Goal: Obtain resource: Download file/media

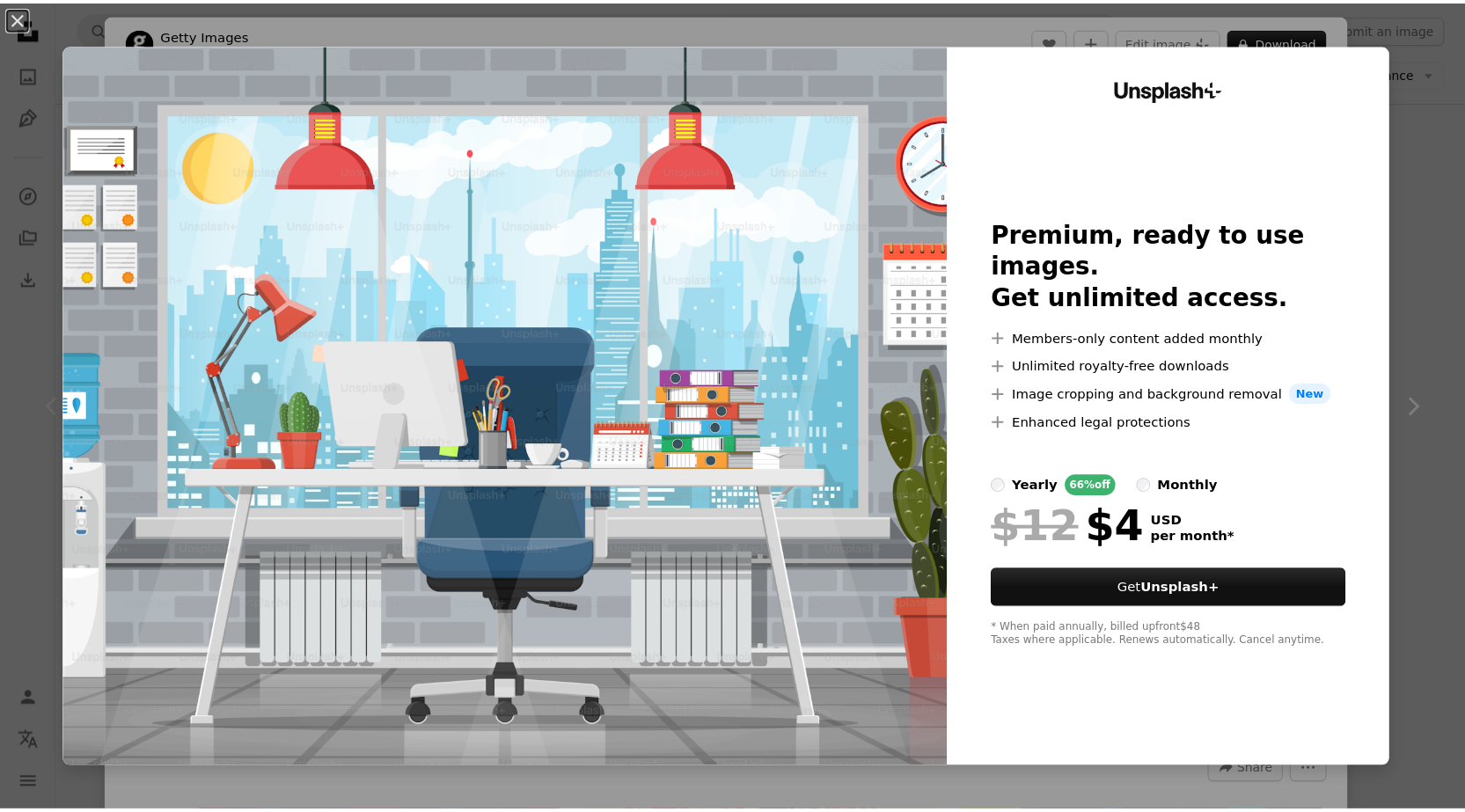
scroll to position [264, 0]
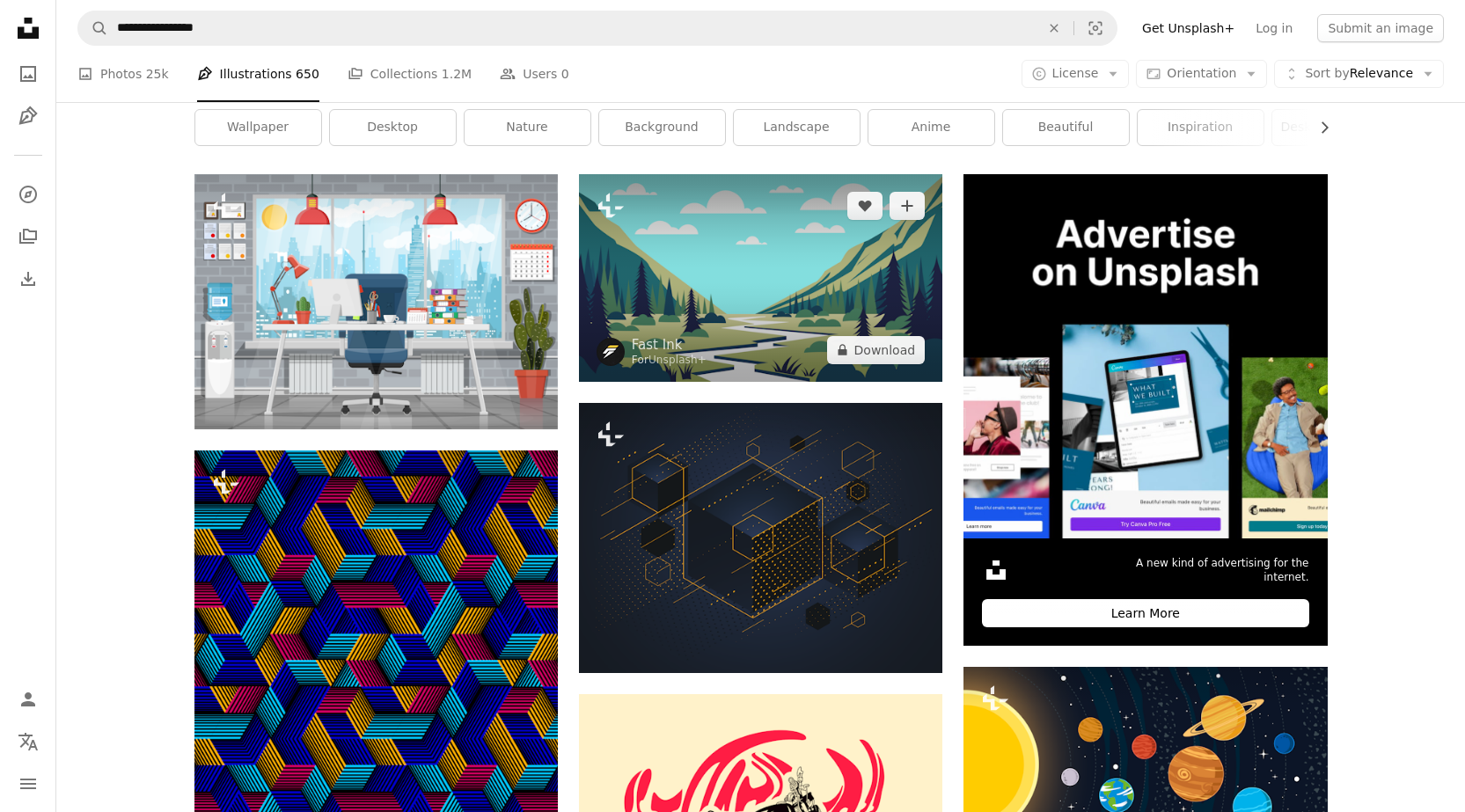
scroll to position [264, 0]
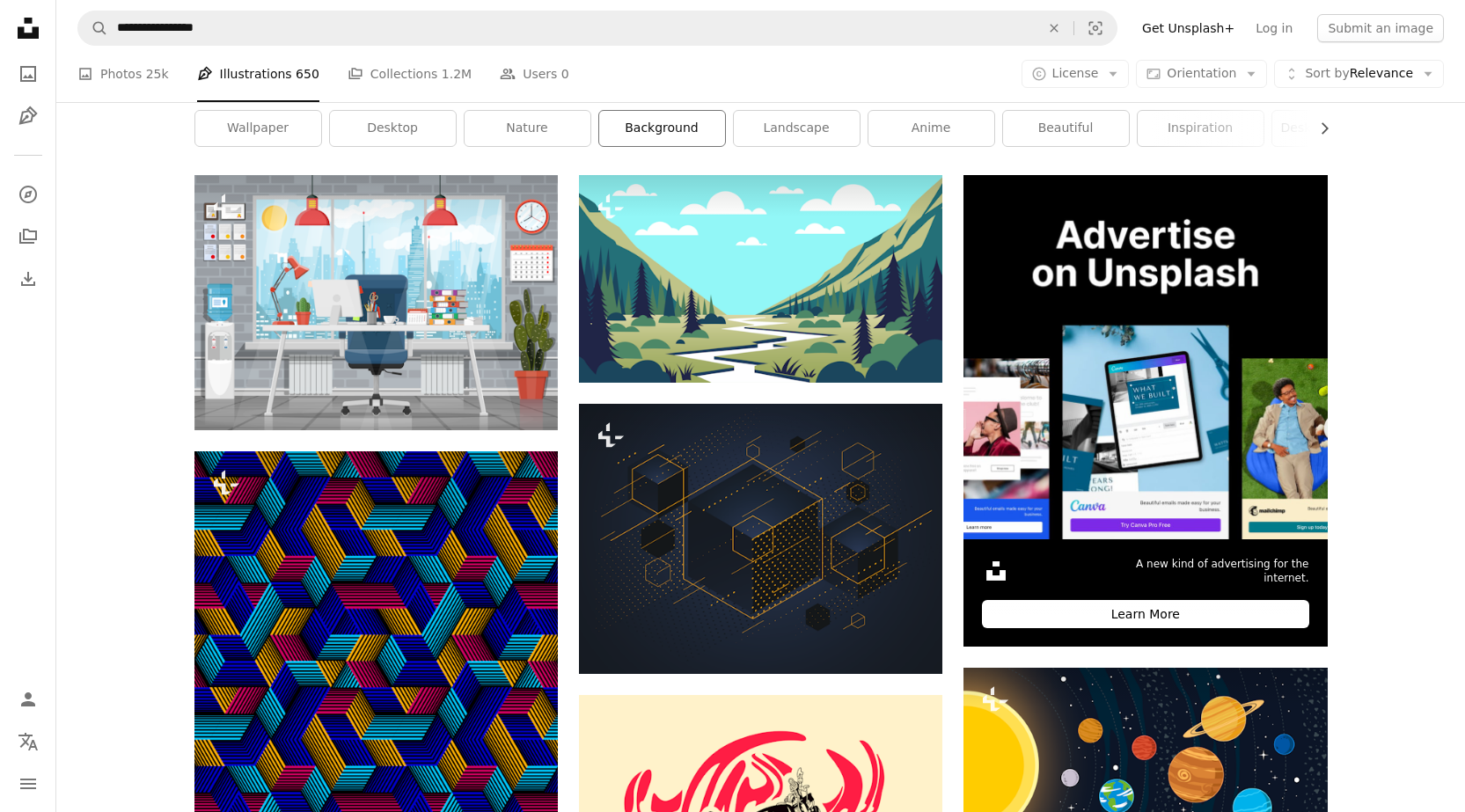
click at [654, 136] on link "background" at bounding box center [662, 128] width 125 height 35
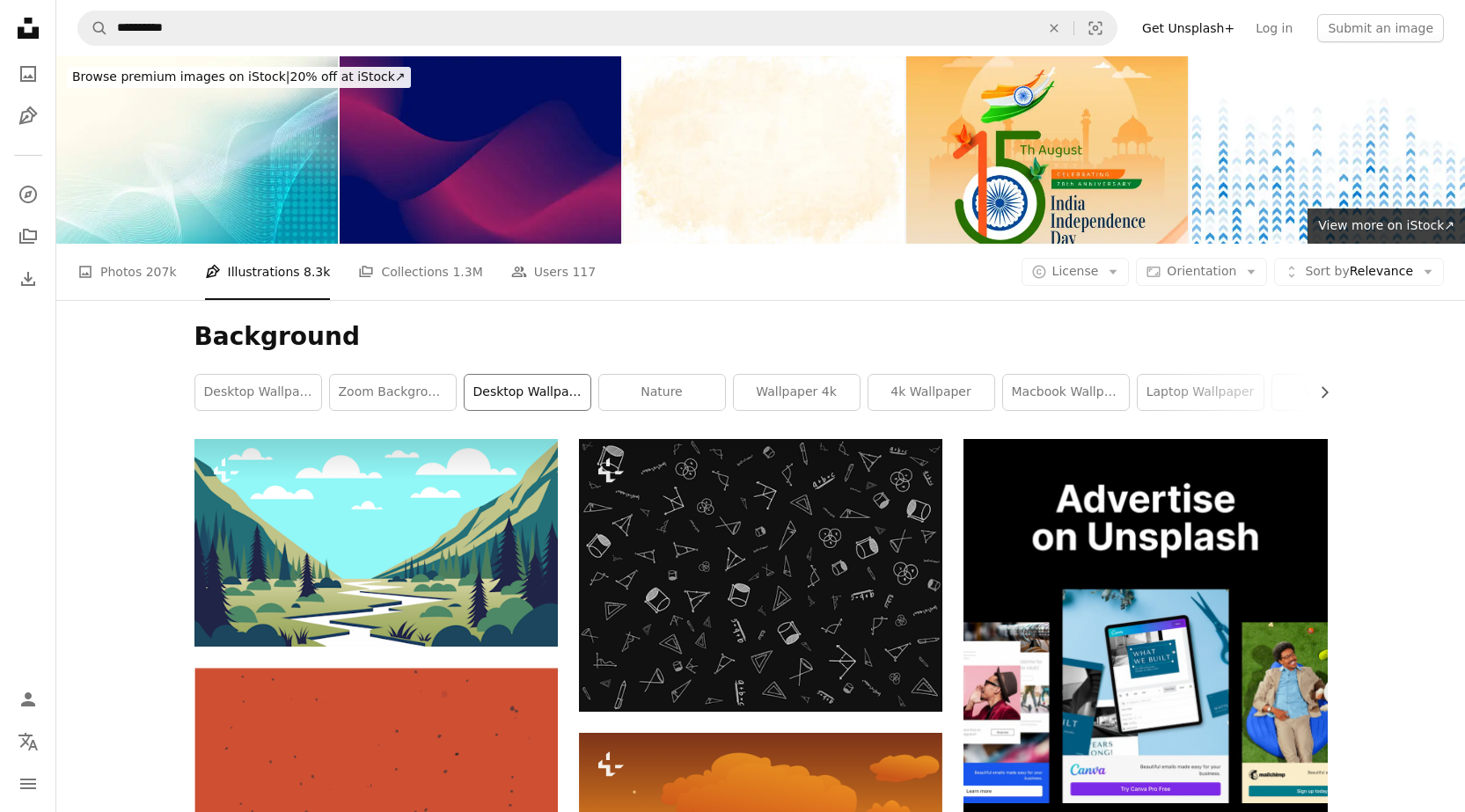
click at [518, 400] on link "desktop wallpaper" at bounding box center [527, 393] width 125 height 35
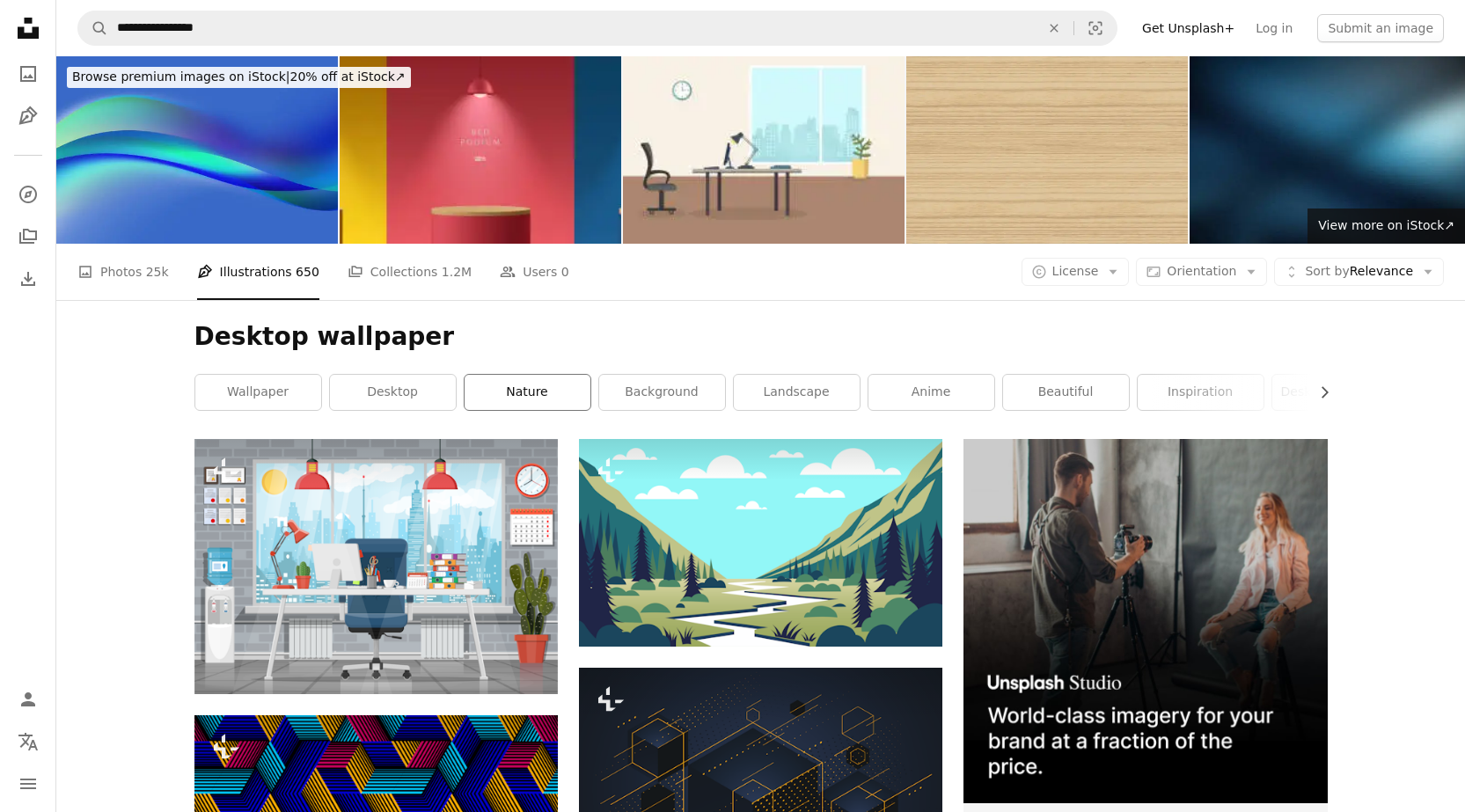
click at [511, 396] on link "nature" at bounding box center [527, 393] width 125 height 35
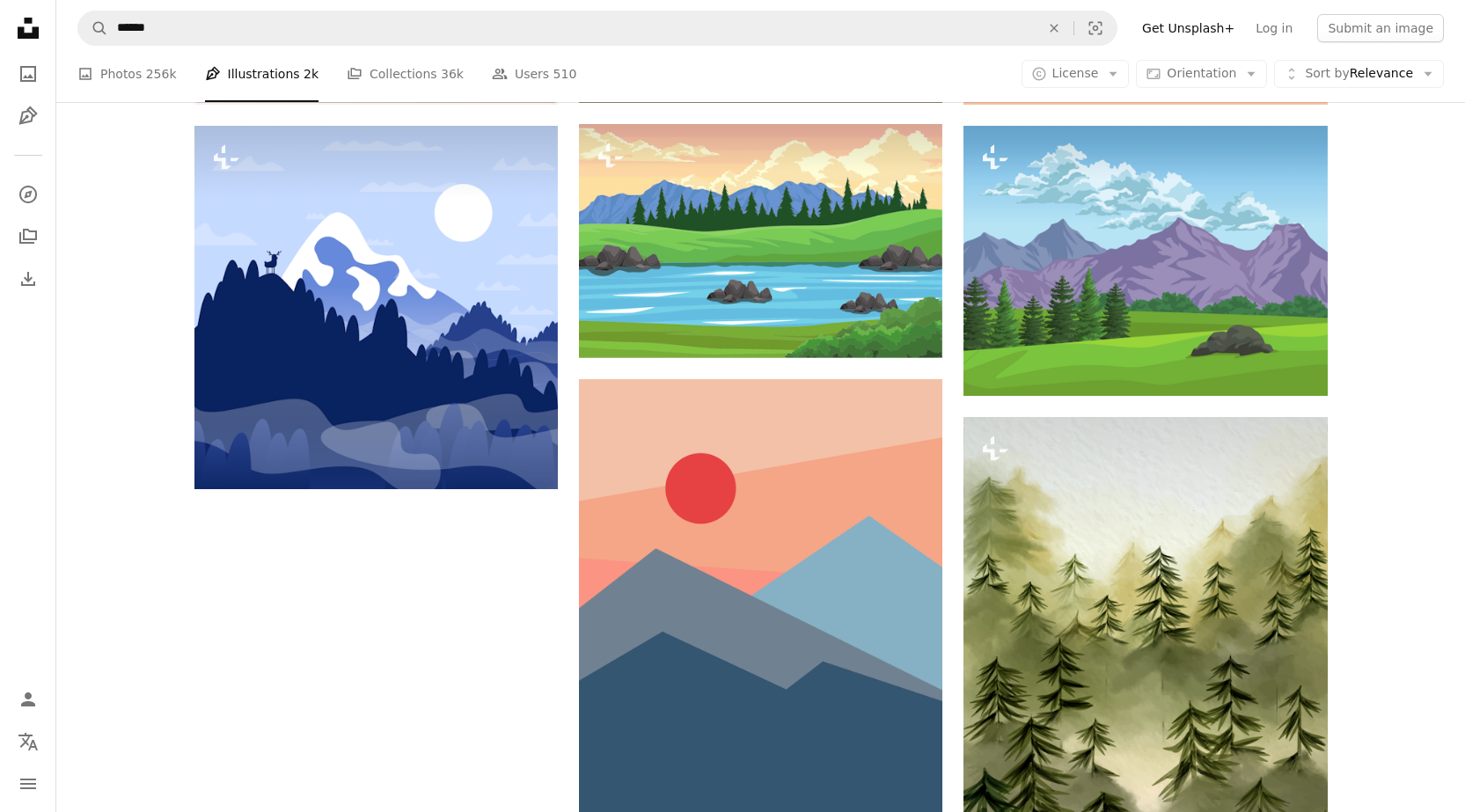
scroll to position [1760, 0]
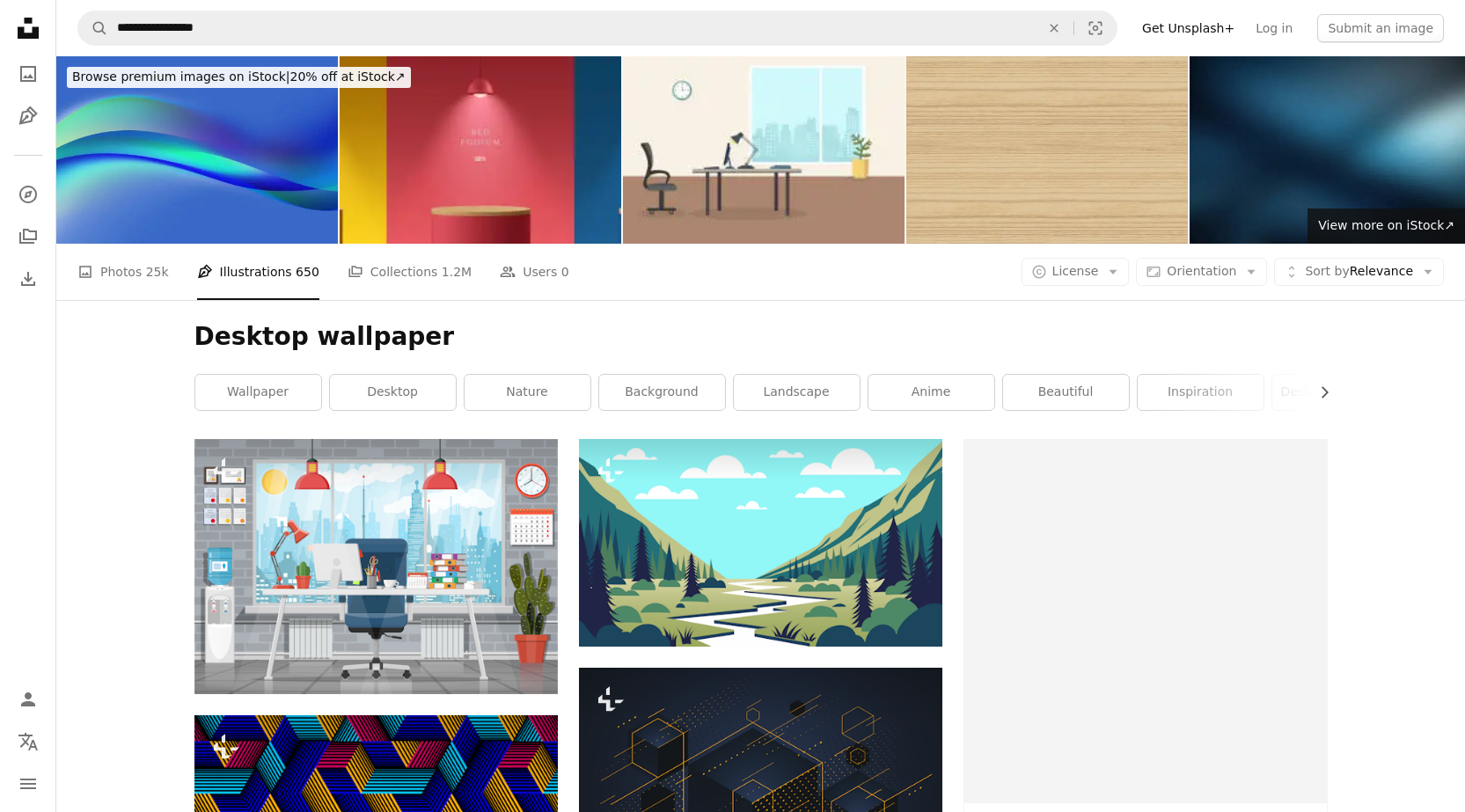
scroll to position [264, 0]
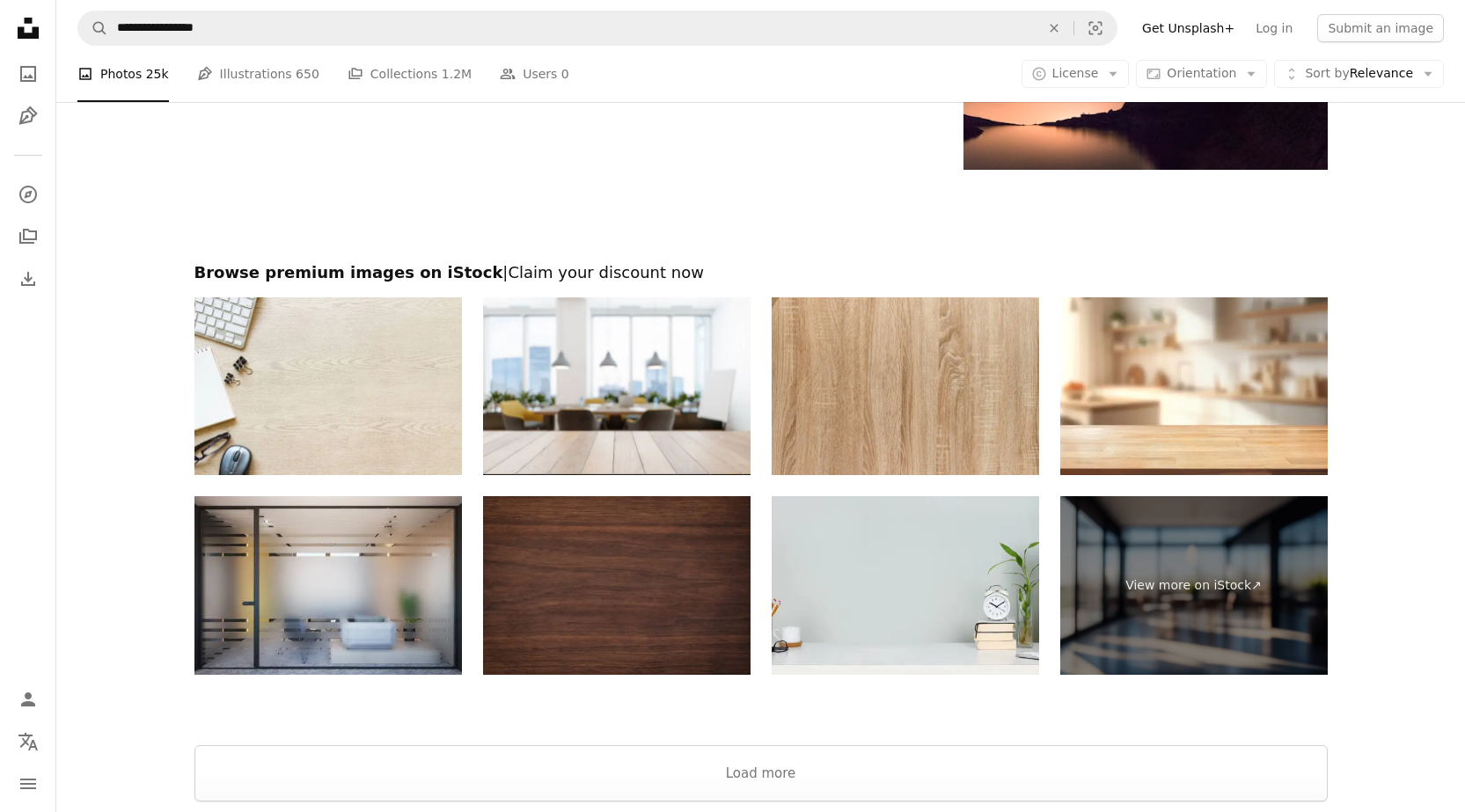
scroll to position [2640, 0]
